Goal: Task Accomplishment & Management: Use online tool/utility

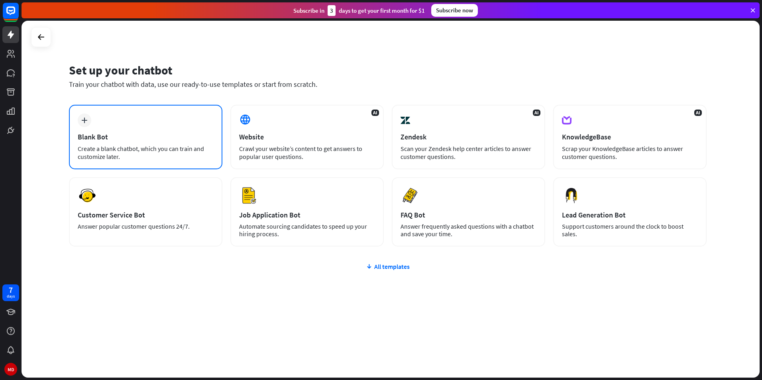
click at [87, 133] on div "Blank Bot" at bounding box center [146, 136] width 136 height 9
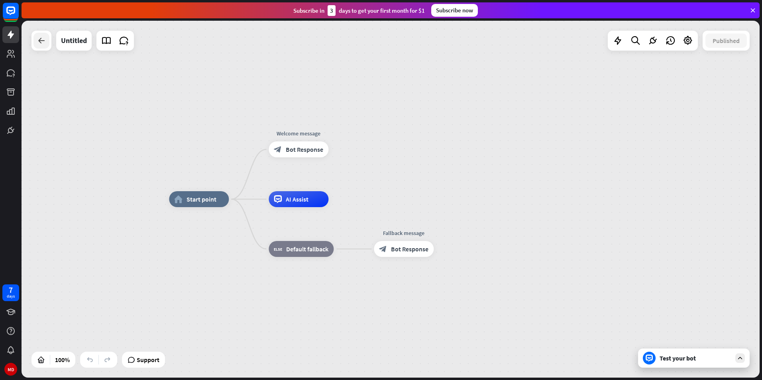
click at [38, 43] on icon at bounding box center [42, 41] width 10 height 10
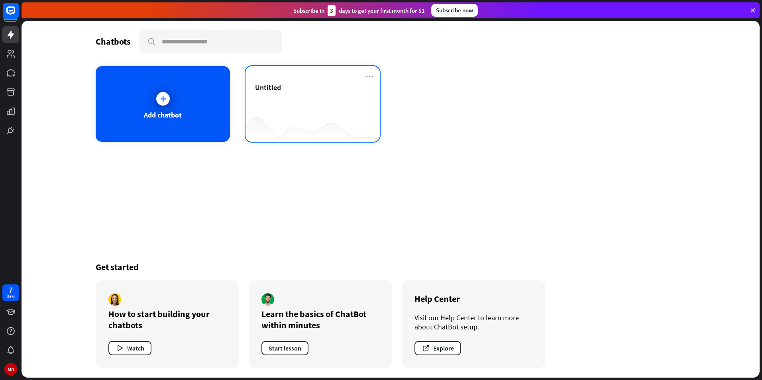
click at [259, 85] on span "Untitled" at bounding box center [268, 87] width 26 height 9
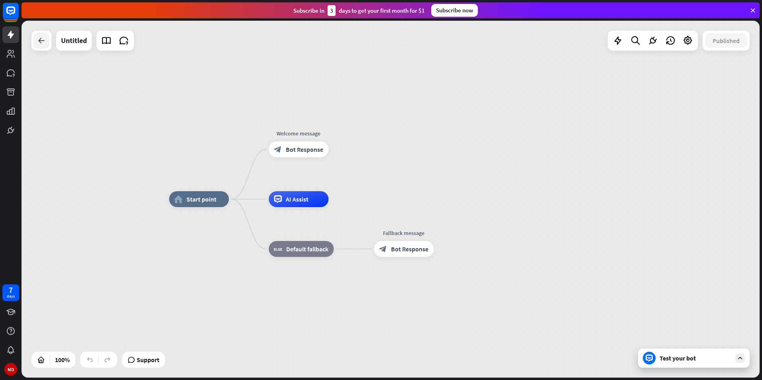
click at [43, 40] on icon at bounding box center [42, 41] width 10 height 10
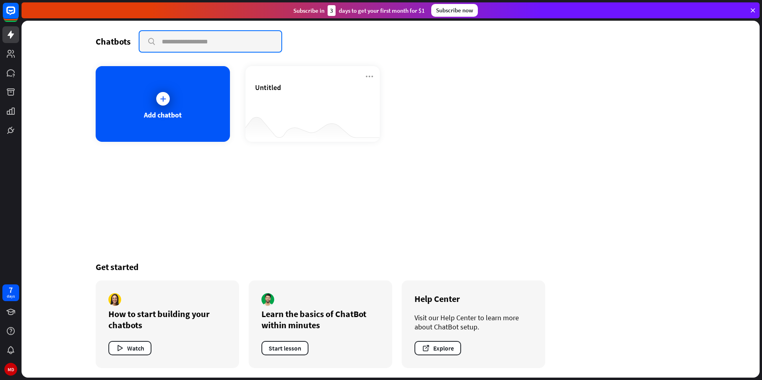
click at [216, 43] on input "text" at bounding box center [210, 41] width 142 height 21
type input "**********"
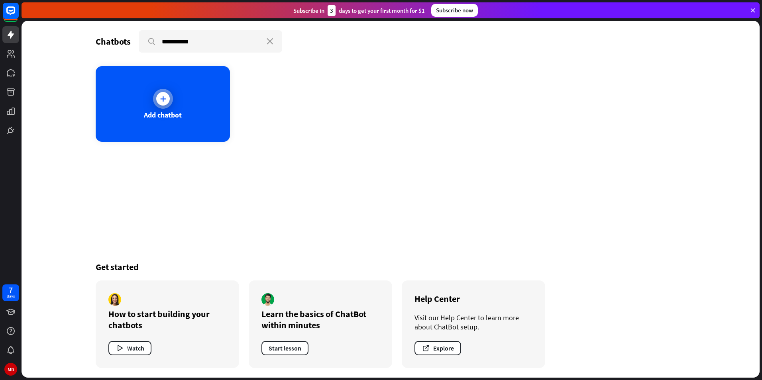
click at [157, 98] on div at bounding box center [163, 99] width 14 height 14
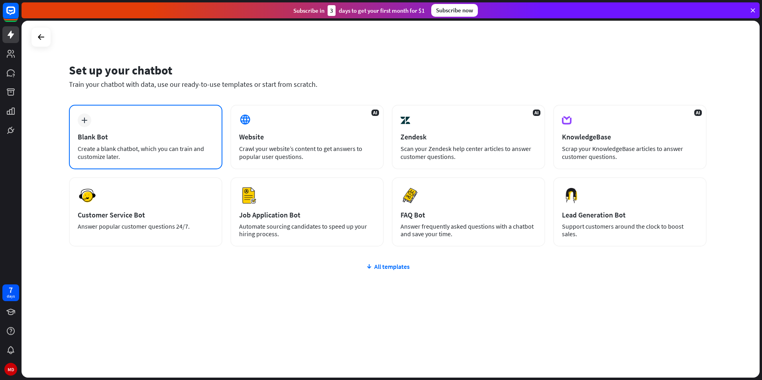
click at [84, 120] on icon "plus" at bounding box center [84, 121] width 6 height 6
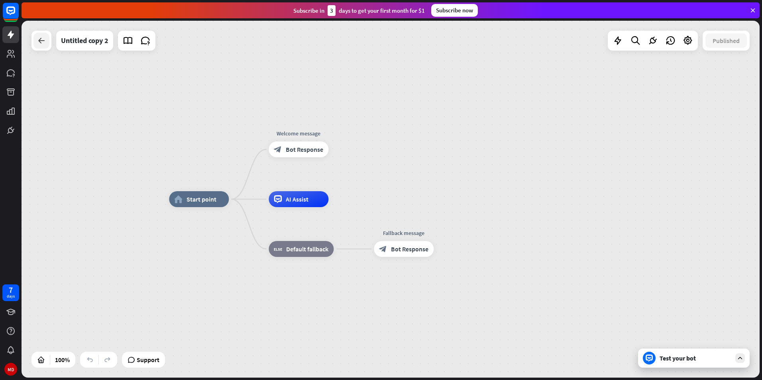
click at [44, 37] on icon at bounding box center [42, 41] width 10 height 10
